Goal: Information Seeking & Learning: Understand process/instructions

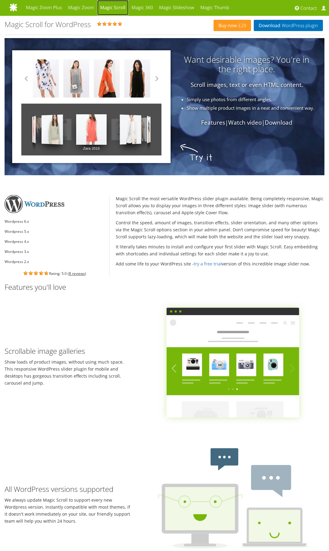
click at [115, 8] on link "Magic Scroll" at bounding box center [112, 7] width 31 height 15
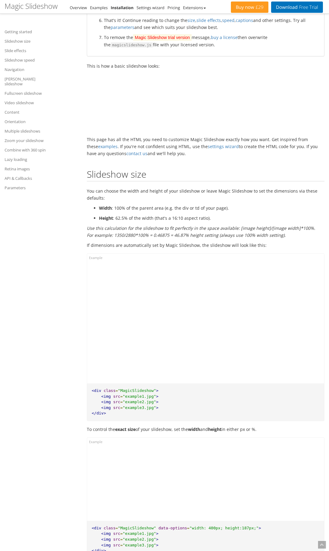
scroll to position [76, 0]
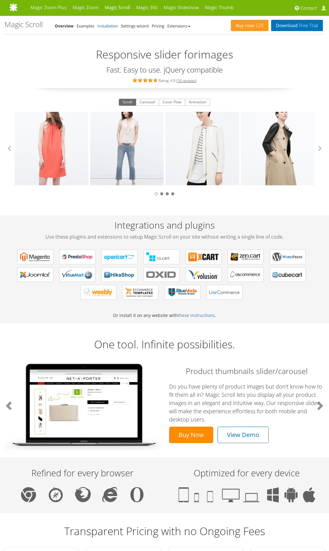
click at [107, 25] on link "Installation" at bounding box center [108, 25] width 20 height 5
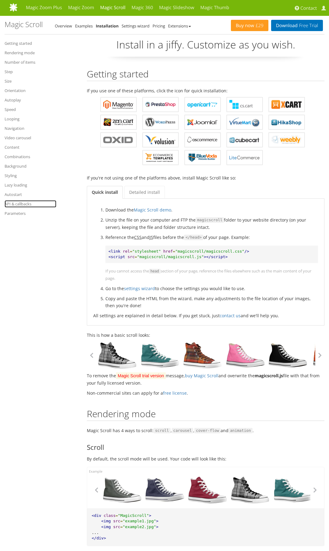
click at [15, 202] on link "API & callbacks" at bounding box center [31, 203] width 52 height 7
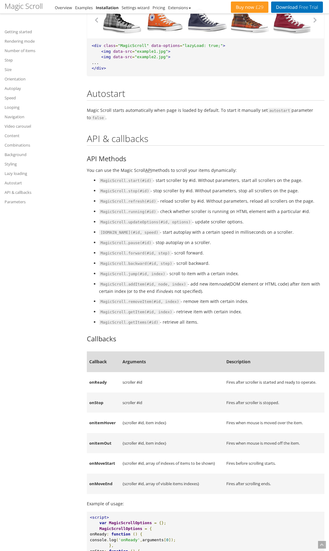
scroll to position [4505, 0]
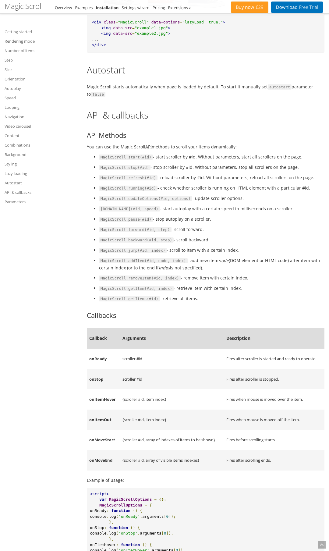
click at [166, 401] on td "{scroller #id, item index}" at bounding box center [172, 399] width 104 height 20
drag, startPoint x: 166, startPoint y: 399, endPoint x: 89, endPoint y: 398, distance: 77.1
click at [89, 398] on tr "onItemHover {scroller #id, item index} Fires when mouse is moved over the item." at bounding box center [206, 399] width 238 height 20
copy tr "onItemHover {scroller #id, item index}"
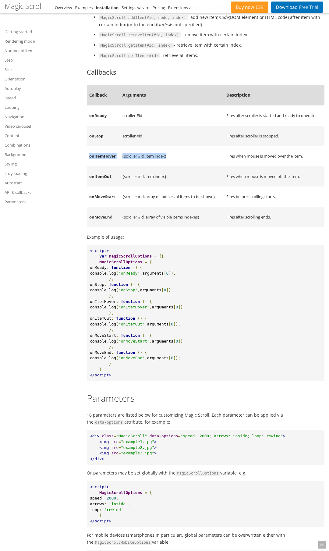
scroll to position [4744, 0]
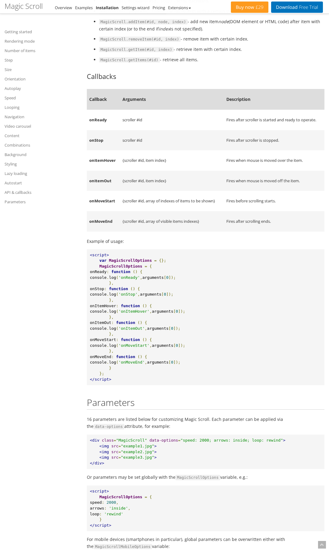
click at [134, 333] on pre "<script> var MagicScrollOptions = {}; MagicScrollOptions = { onReady : function…" at bounding box center [206, 317] width 238 height 136
click at [104, 288] on span "onStop" at bounding box center [97, 289] width 14 height 5
click at [96, 257] on pre "<script> var MagicScrollOptions = {}; MagicScrollOptions = { onReady : function…" at bounding box center [206, 317] width 238 height 136
click at [100, 265] on span "MagicScrollOptions" at bounding box center [120, 266] width 43 height 5
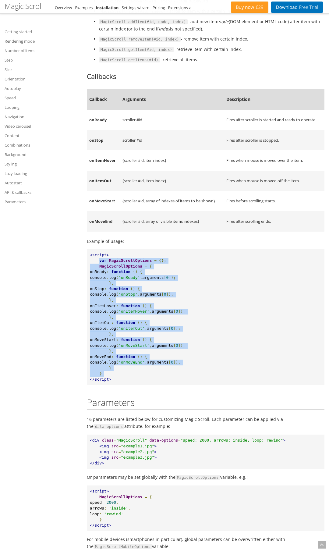
drag, startPoint x: 99, startPoint y: 260, endPoint x: 131, endPoint y: 372, distance: 116.2
click at [131, 372] on pre "<script> var MagicScrollOptions = {}; MagicScrollOptions = { onReady : function…" at bounding box center [206, 317] width 238 height 136
copy pre "var MagicScrollOptions = {}; MagicScrollOptions = { onReady : function () { con…"
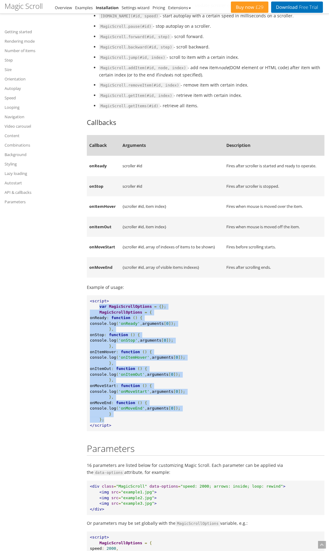
scroll to position [4762, 0]
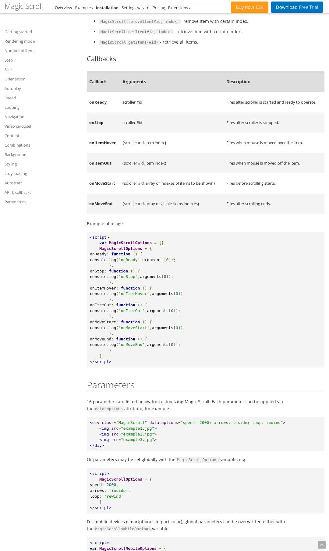
drag, startPoint x: 85, startPoint y: 100, endPoint x: 86, endPoint y: 91, distance: 8.9
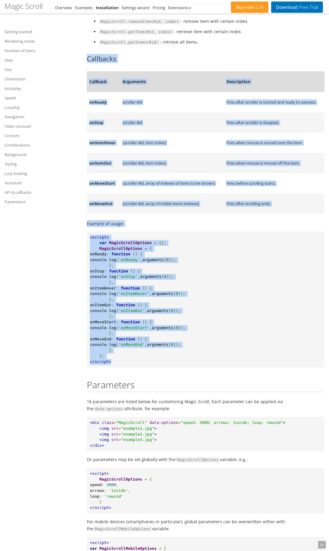
drag, startPoint x: 114, startPoint y: 363, endPoint x: 83, endPoint y: 54, distance: 310.6
copy div "Callbacks Callback Arguments Description onReady scroller #id Fires after scrol…"
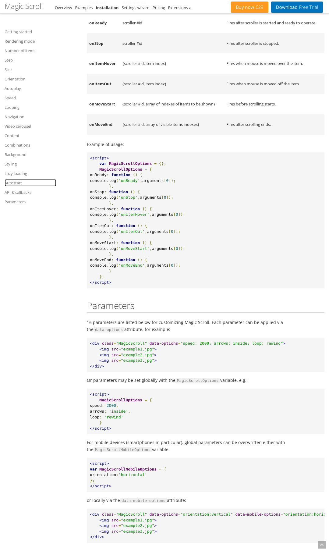
click at [48, 184] on link "Autostart" at bounding box center [31, 182] width 52 height 7
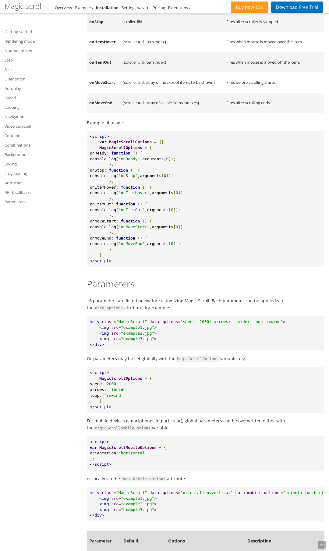
scroll to position [4819, 0]
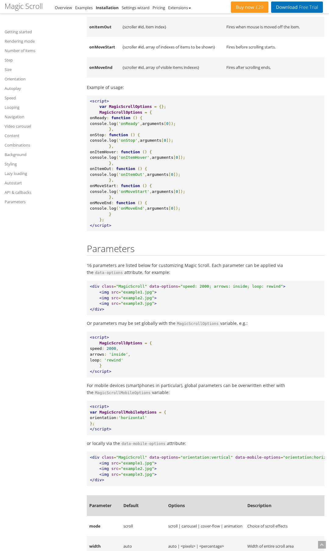
click at [101, 134] on span "onStop" at bounding box center [97, 135] width 14 height 5
click at [101, 106] on span "var" at bounding box center [102, 106] width 7 height 5
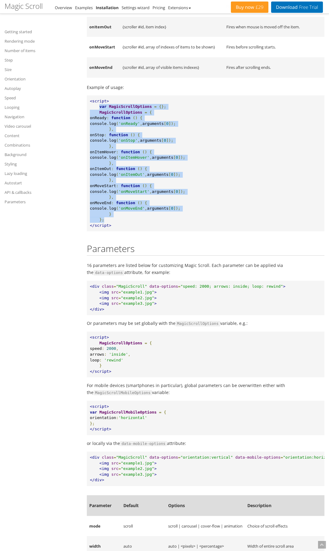
drag, startPoint x: 99, startPoint y: 105, endPoint x: 147, endPoint y: 218, distance: 121.8
click at [147, 218] on pre "<script> var MagicScrollOptions = {}; MagicScrollOptions = { onReady : function…" at bounding box center [206, 163] width 238 height 136
copy pre "var MagicScrollOptions = {}; MagicScrollOptions = { onReady : function () { con…"
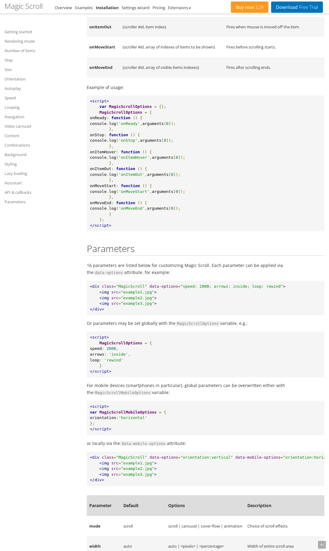
click at [209, 458] on span ""orientation:vertical"" at bounding box center [206, 457] width 52 height 5
drag, startPoint x: 194, startPoint y: 455, endPoint x: 70, endPoint y: 451, distance: 123.8
click at [187, 447] on p "or locally via the data-mobile-options attribute:" at bounding box center [206, 443] width 238 height 7
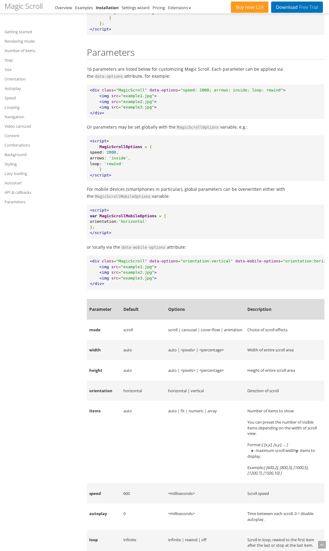
scroll to position [4726, 0]
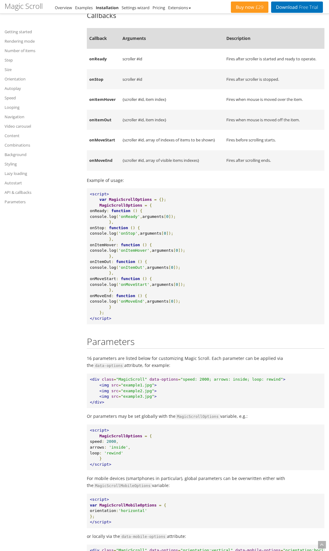
click at [123, 309] on pre "<script> var MagicScrollOptions = {}; MagicScrollOptions = { onReady : function…" at bounding box center [206, 256] width 238 height 136
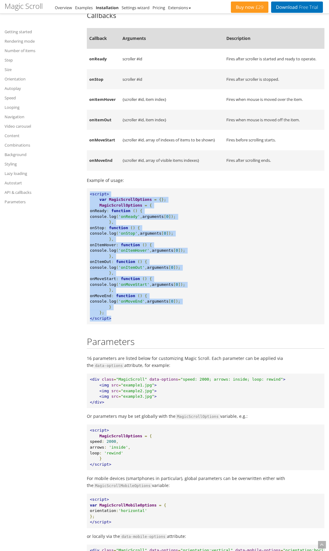
drag, startPoint x: 114, startPoint y: 317, endPoint x: 90, endPoint y: 194, distance: 125.5
click at [90, 194] on pre "<script> var MagicScrollOptions = {}; MagicScrollOptions = { onReady : function…" at bounding box center [206, 256] width 238 height 136
copy pre "<script> var MagicScrollOptions = {}; MagicScrollOptions = { onReady : function…"
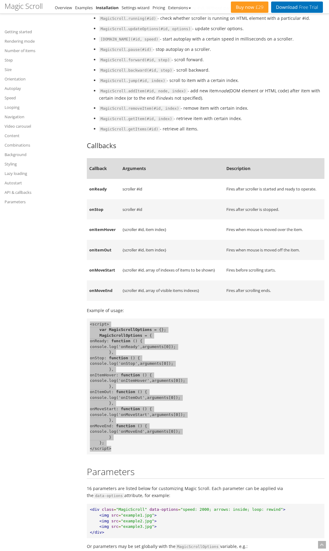
scroll to position [4801, 0]
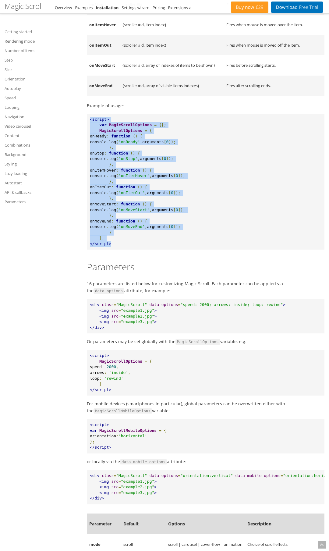
click at [243, 148] on pre "<script> var MagicScrollOptions = {}; MagicScrollOptions = { onReady : function…" at bounding box center [206, 182] width 238 height 136
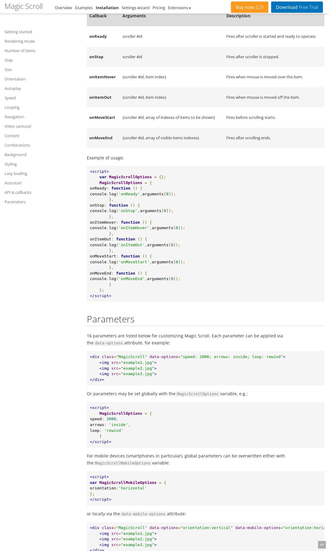
scroll to position [4993, 0]
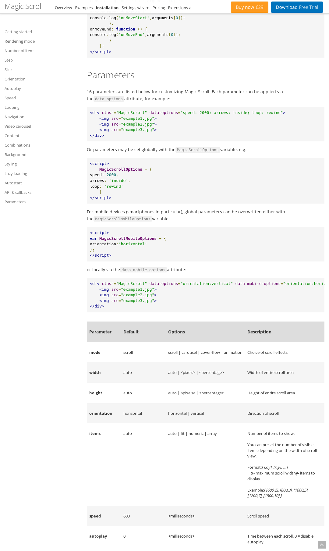
drag, startPoint x: 233, startPoint y: 266, endPoint x: 252, endPoint y: 286, distance: 28.0
click at [239, 286] on pre "<div class = "MagicScroll" data-options = "orientation:vertical" data-mobile-op…" at bounding box center [206, 295] width 238 height 34
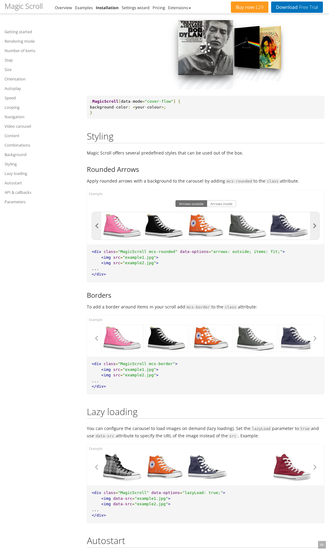
scroll to position [4379, 0]
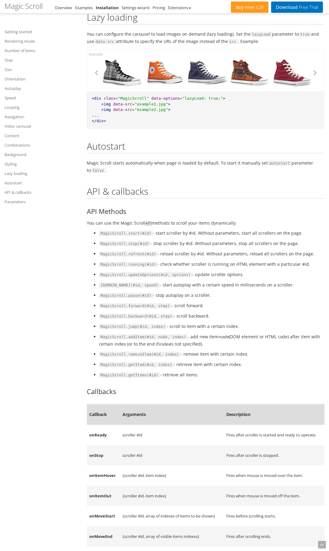
click at [148, 222] on acronym "API" at bounding box center [148, 223] width 6 height 6
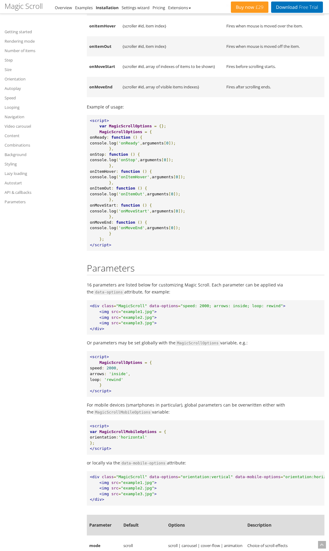
scroll to position [4803, 0]
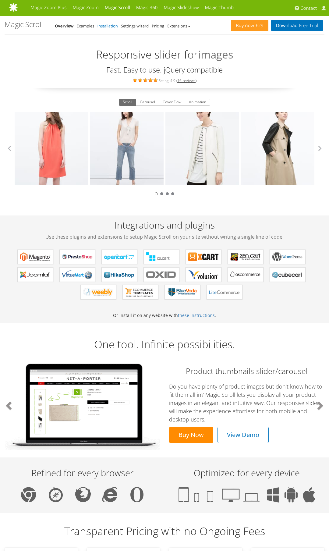
click at [108, 27] on link "Installation" at bounding box center [108, 25] width 20 height 5
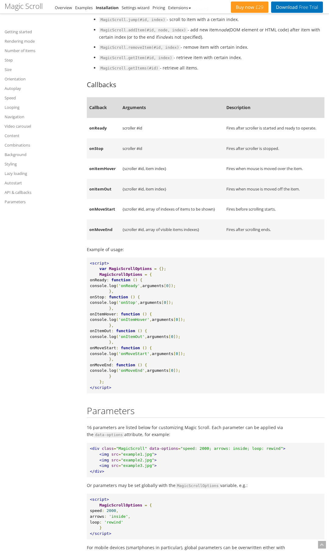
scroll to position [4838, 0]
click at [225, 212] on td "Fires before scrolling starts." at bounding box center [274, 209] width 101 height 20
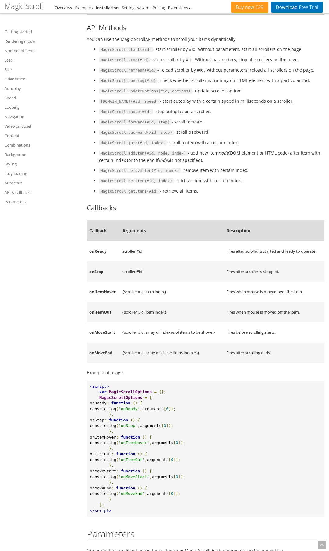
scroll to position [4886, 0]
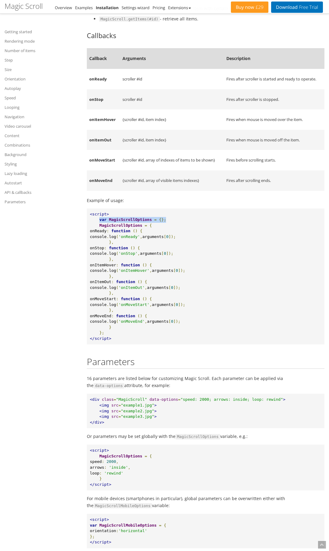
drag, startPoint x: 166, startPoint y: 219, endPoint x: 100, endPoint y: 220, distance: 65.2
click at [100, 220] on pre "<script> var MagicScrollOptions = {}; MagicScrollOptions = { onReady : function…" at bounding box center [206, 277] width 238 height 136
copy pre "var MagicScrollOptions = {};"
